Goal: Check status: Check status

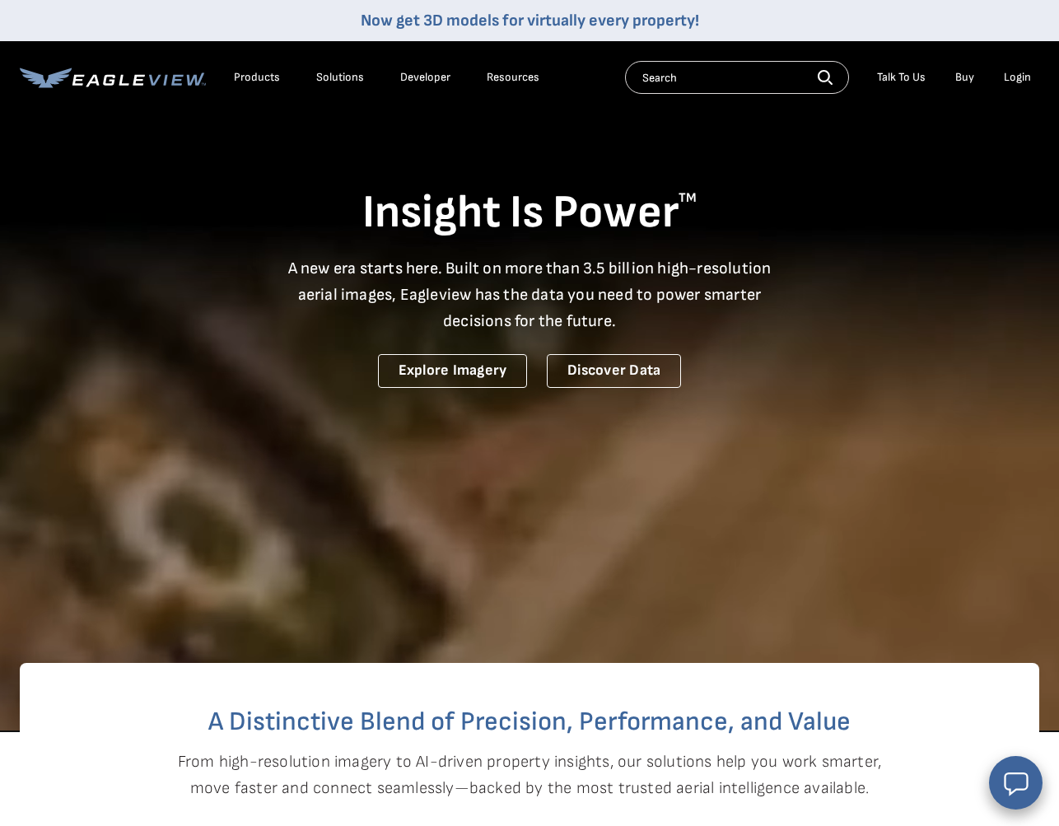
click at [928, 76] on div "Login" at bounding box center [1017, 77] width 27 height 15
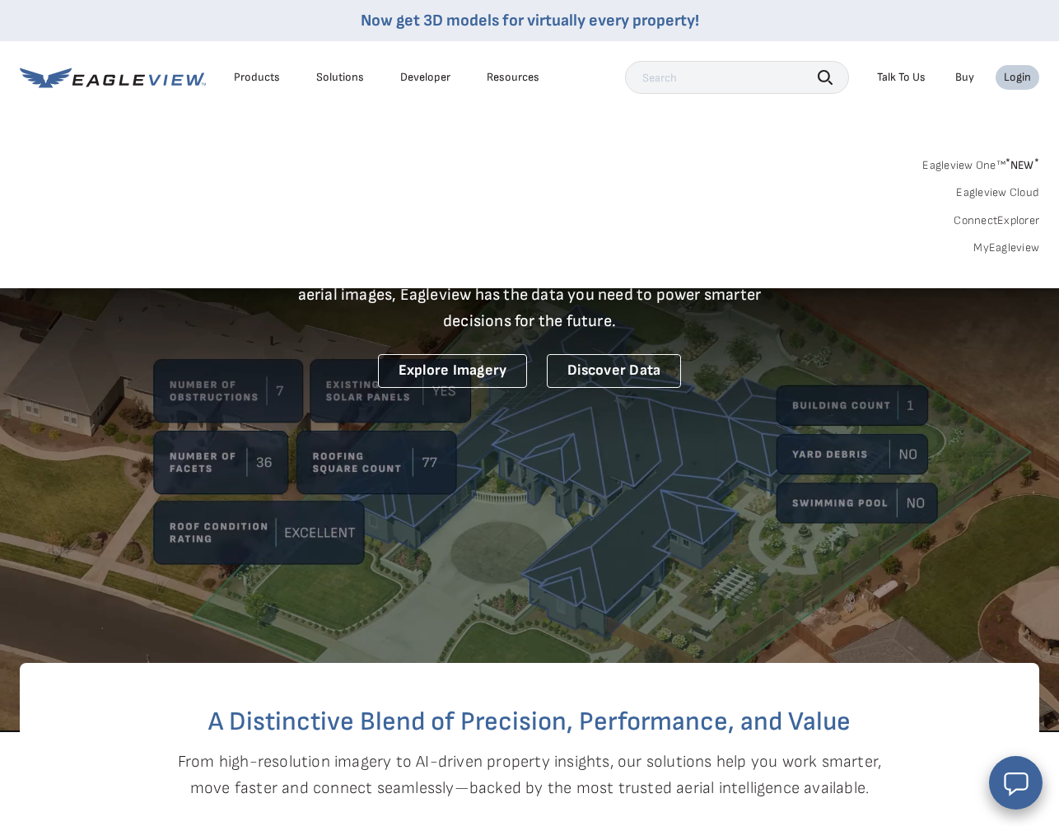
click at [928, 250] on link "MyEagleview" at bounding box center [1007, 248] width 66 height 15
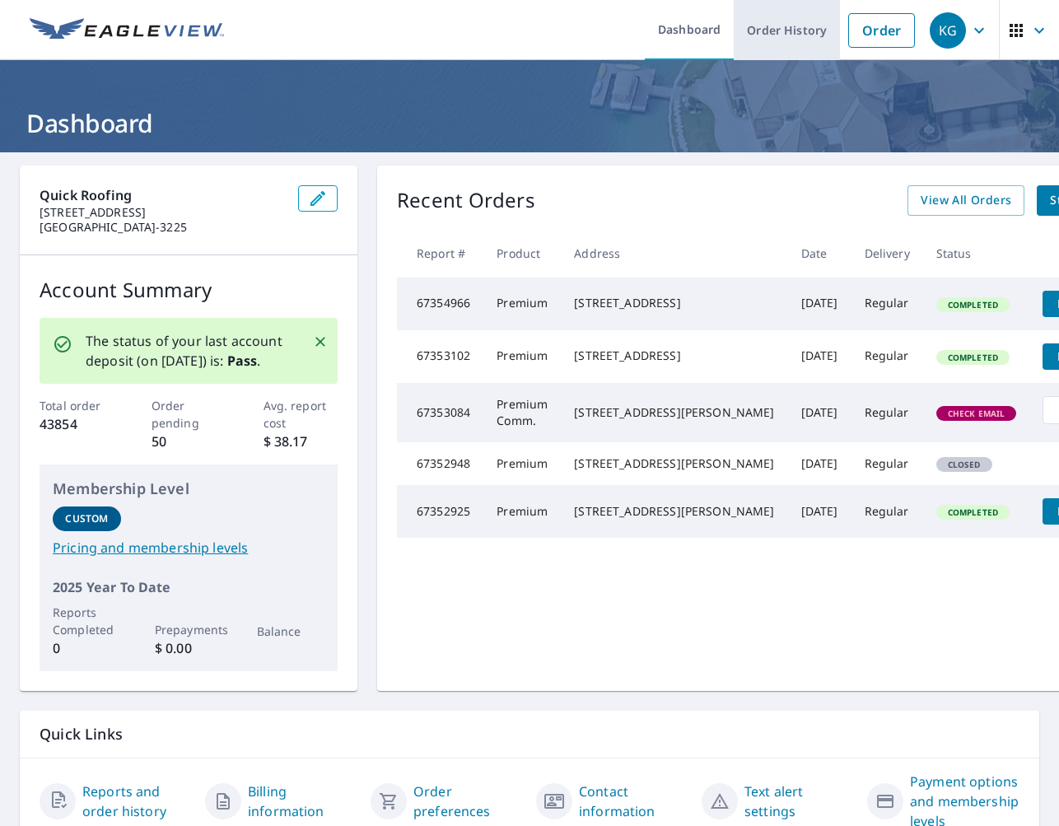
click at [795, 30] on link "Order History" at bounding box center [787, 30] width 106 height 60
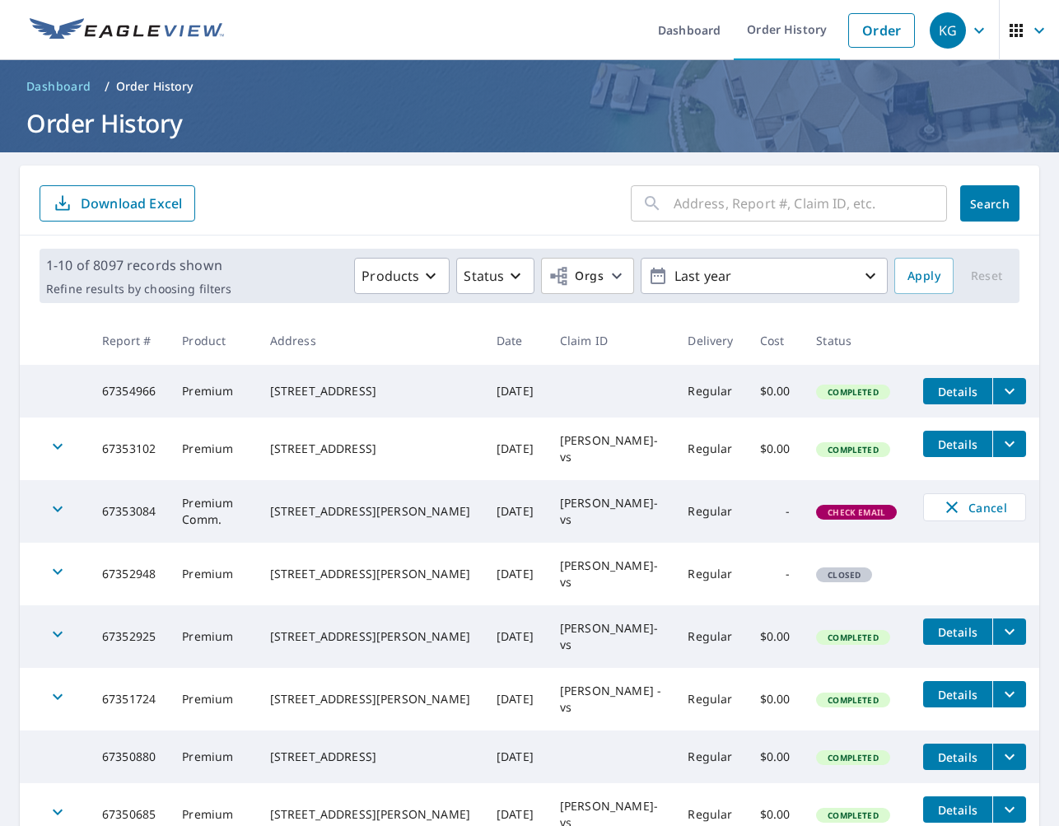
click at [780, 214] on input "text" at bounding box center [811, 203] width 274 height 46
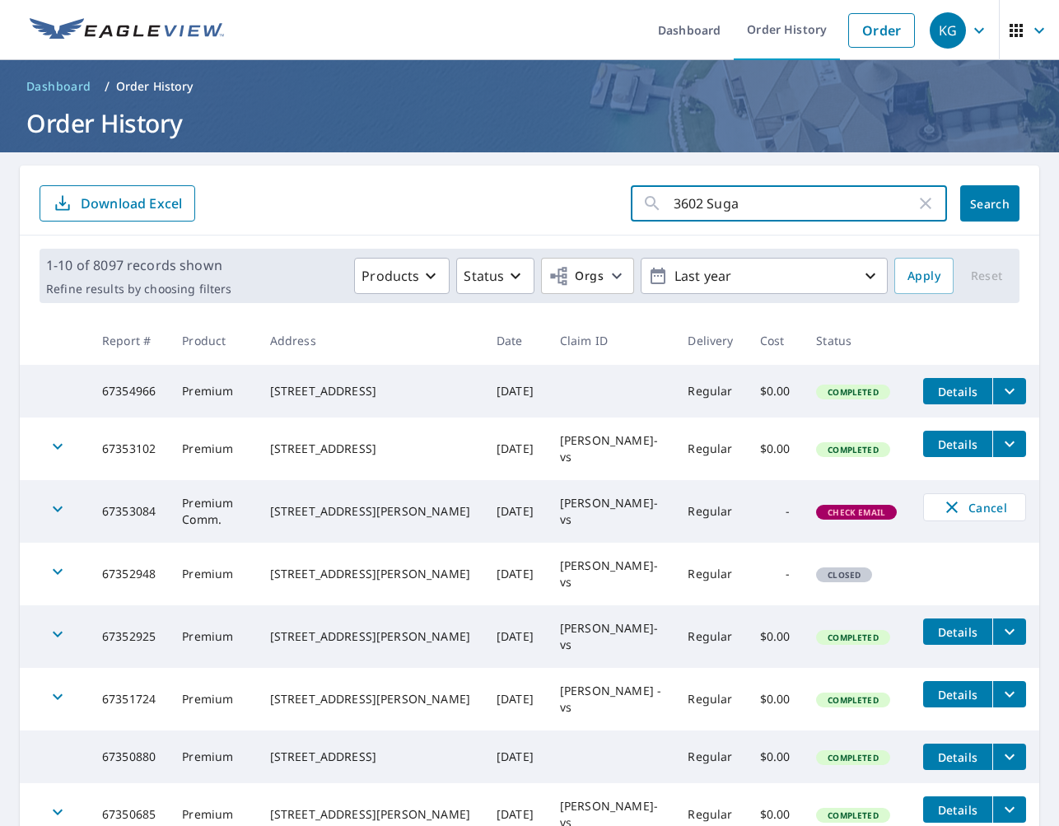
type input "3602 Sugar"
click at [990, 203] on button "Search" at bounding box center [990, 203] width 59 height 36
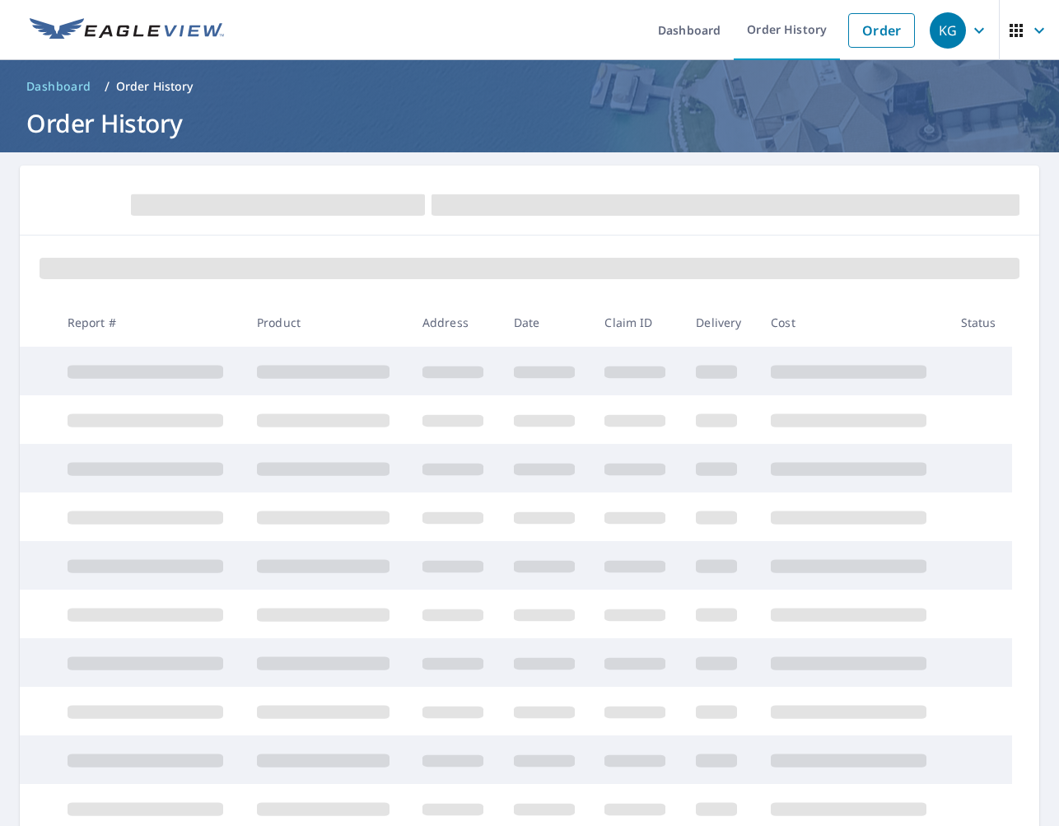
scroll to position [128, 0]
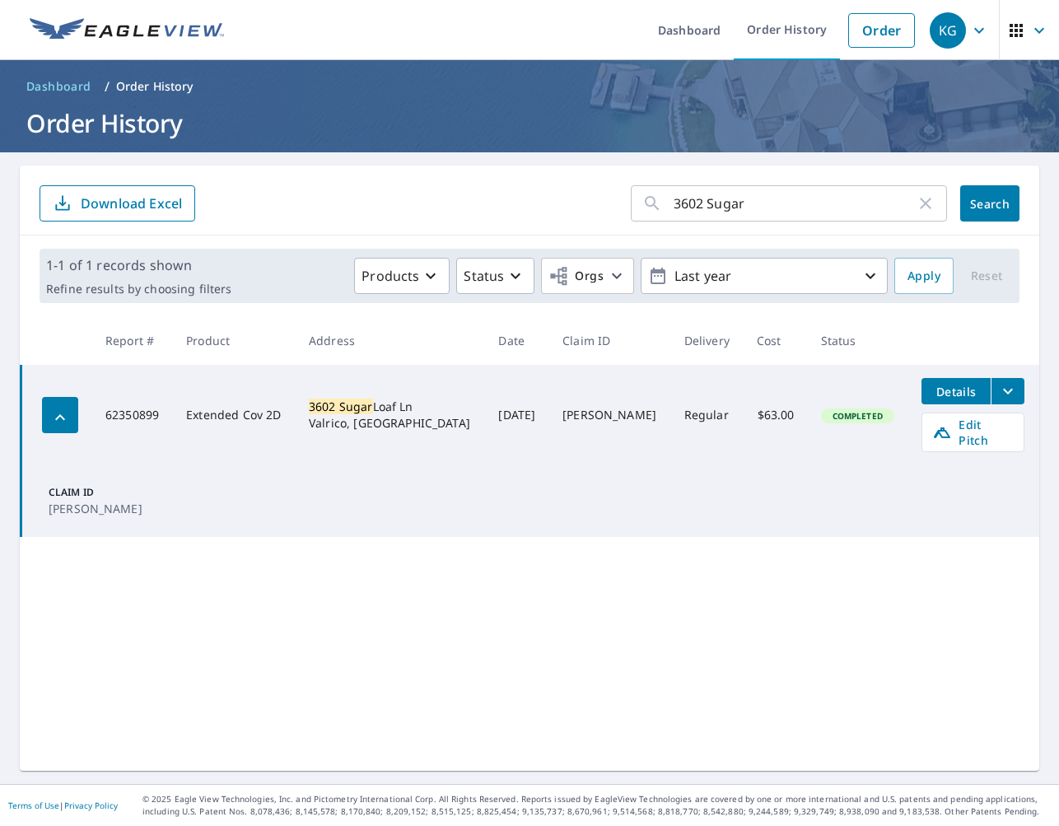
click at [1002, 395] on icon "filesDropdownBtn-62350899" at bounding box center [1009, 391] width 20 height 20
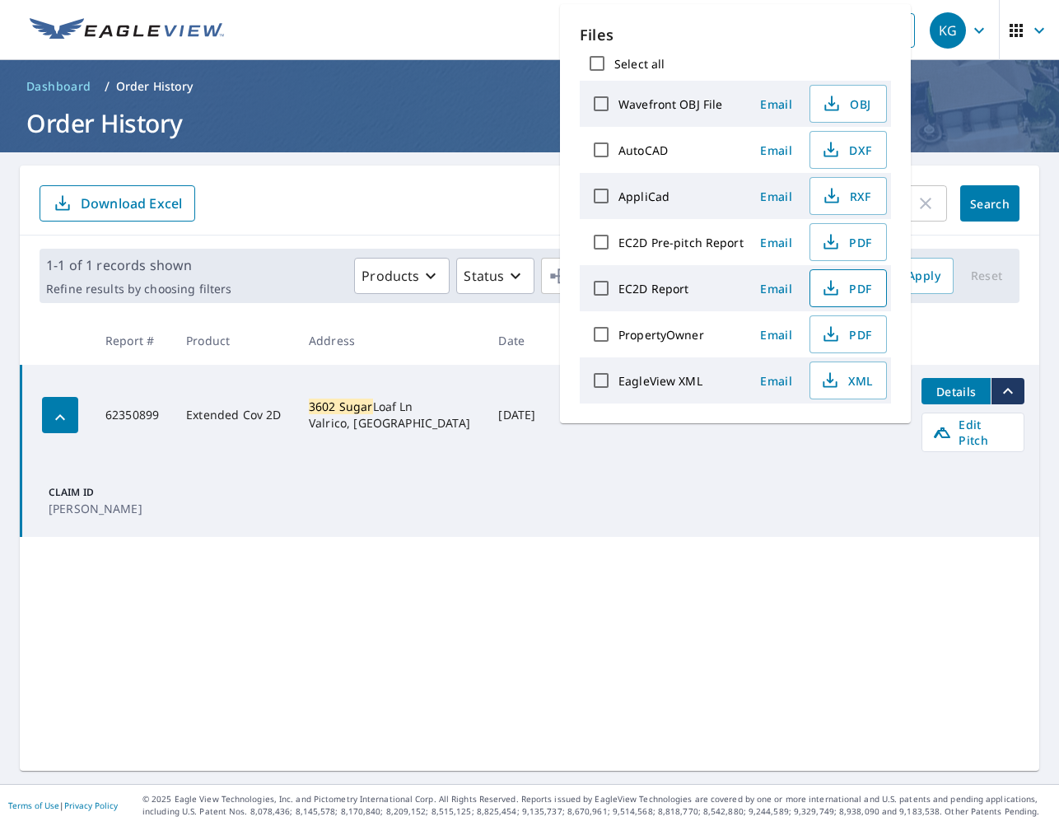
click at [837, 283] on icon "button" at bounding box center [831, 288] width 20 height 20
